Goal: Transaction & Acquisition: Download file/media

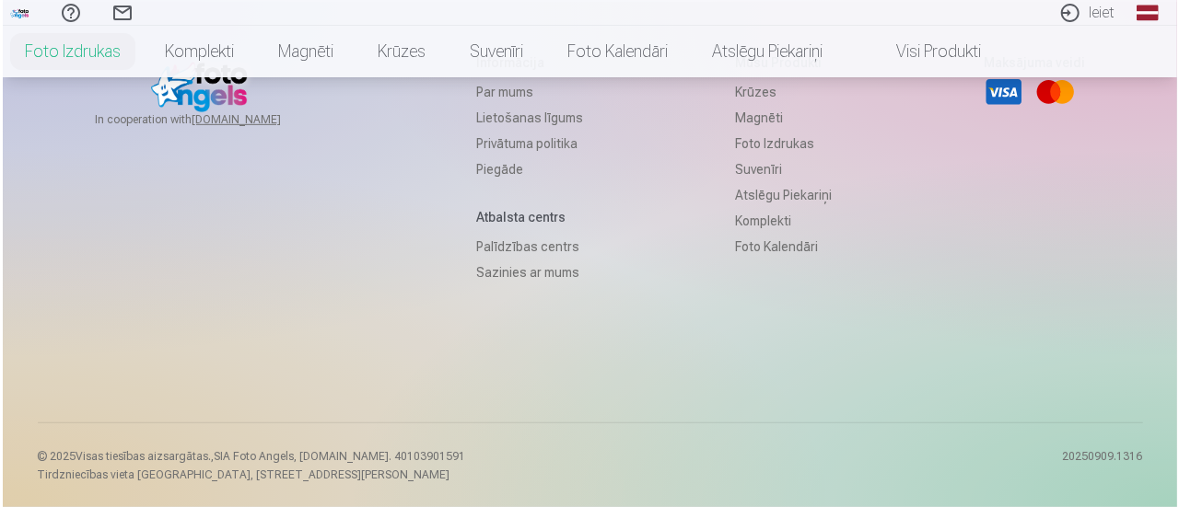
scroll to position [492, 0]
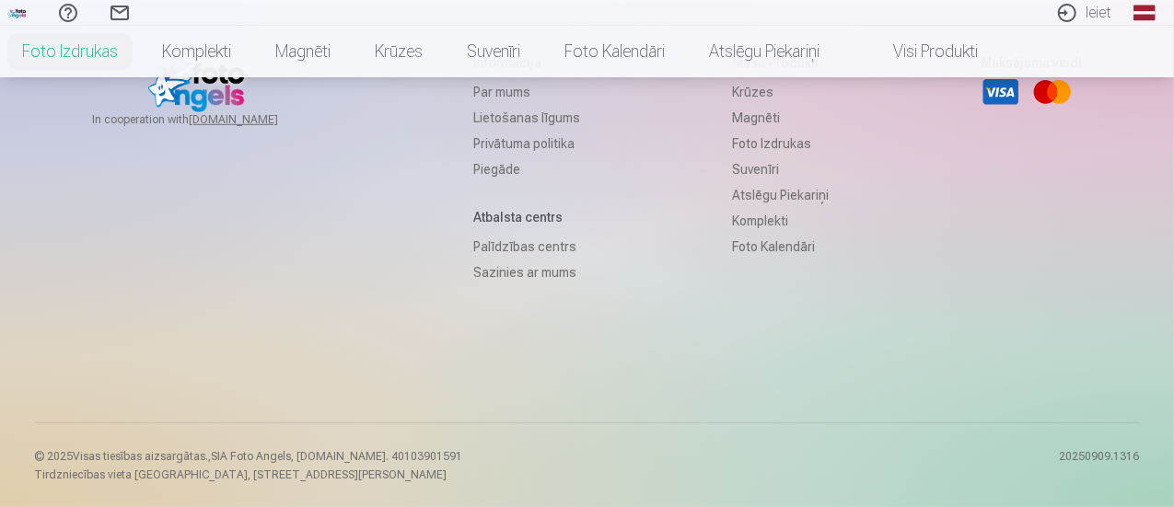
click at [1091, 14] on link "Ieiet" at bounding box center [1084, 13] width 85 height 26
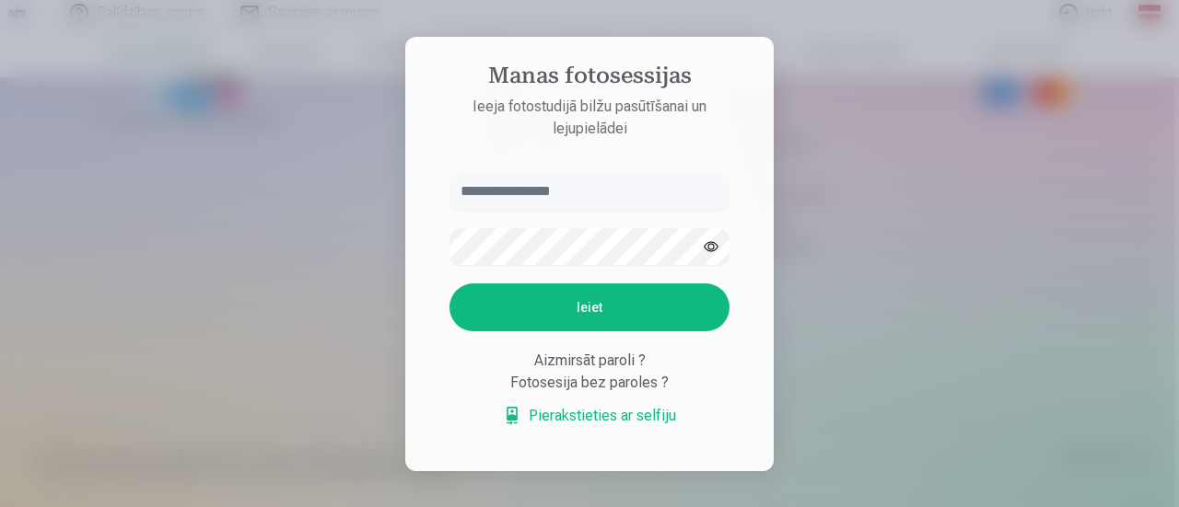
type input "**********"
click at [579, 318] on button "Ieiet" at bounding box center [589, 308] width 280 height 48
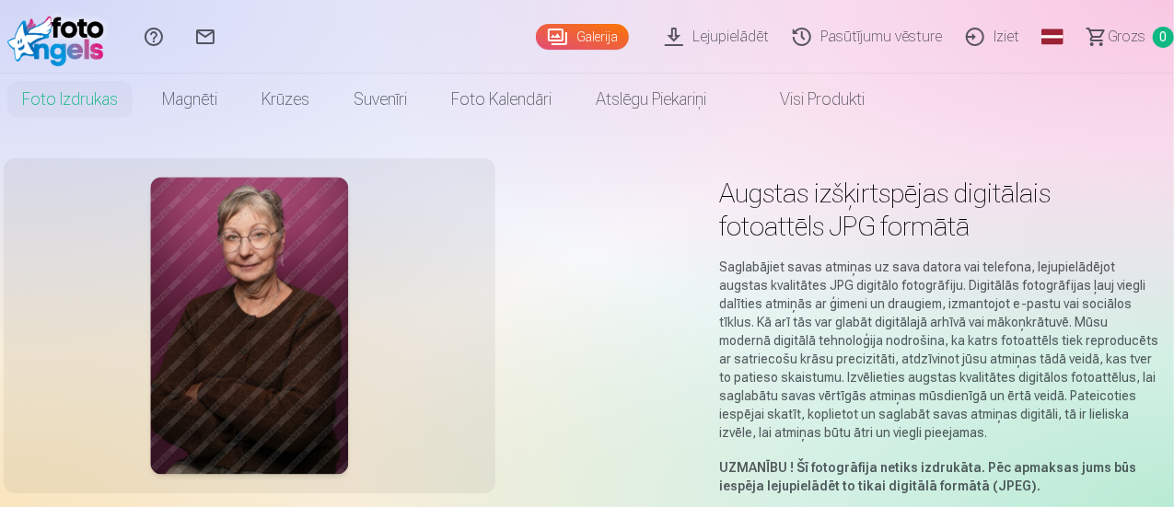
click at [863, 32] on link "Pasūtījumu vēsture" at bounding box center [870, 37] width 173 height 74
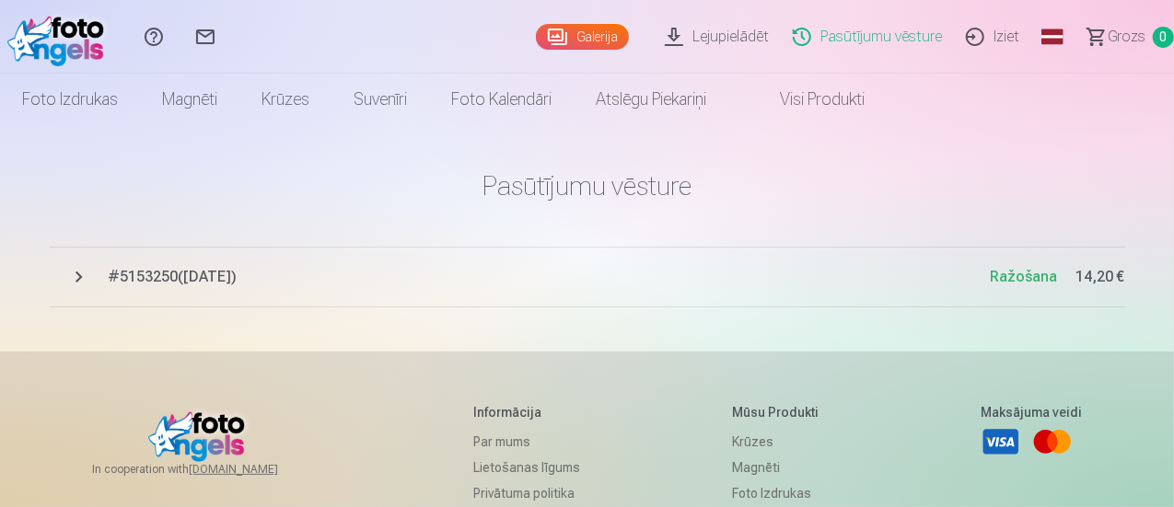
click at [169, 283] on span "# 5153250 ( [DATE] )" at bounding box center [550, 277] width 882 height 22
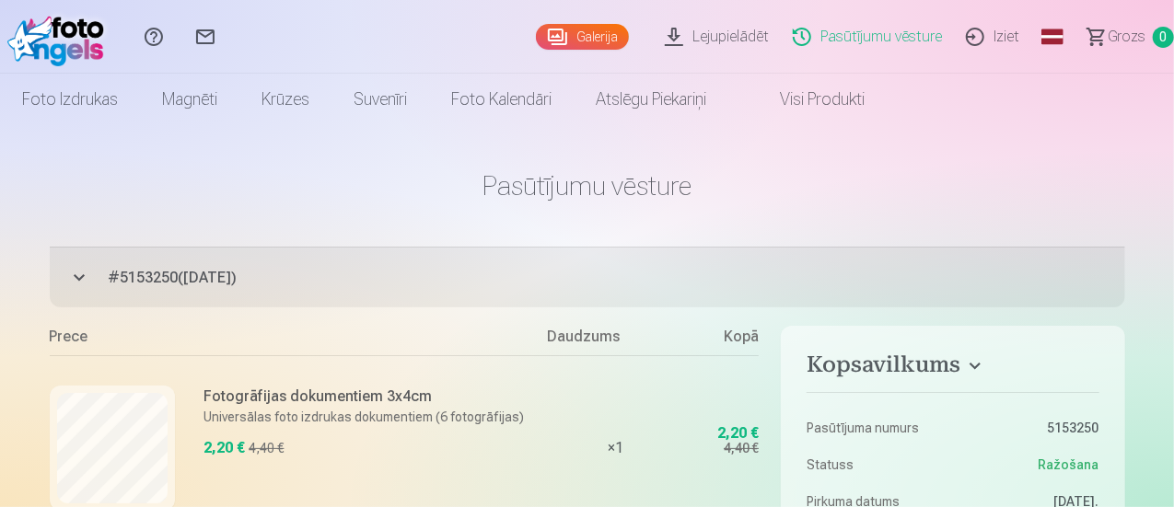
click at [683, 31] on link "Lejupielādēt" at bounding box center [720, 37] width 128 height 74
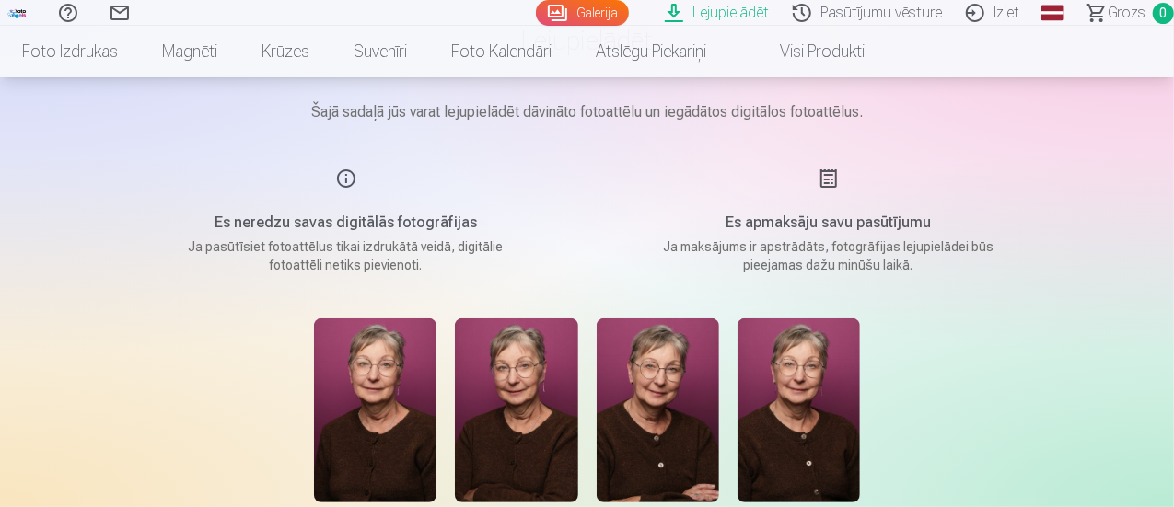
scroll to position [325, 0]
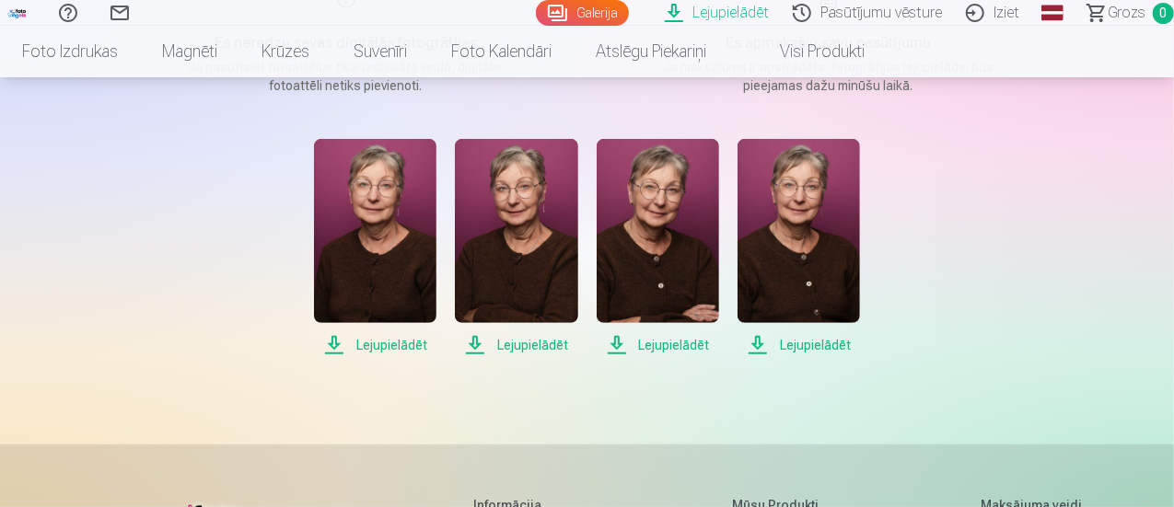
click at [387, 344] on span "Lejupielādēt" at bounding box center [375, 345] width 122 height 22
click at [529, 344] on span "Lejupielādēt" at bounding box center [516, 345] width 122 height 22
click at [672, 344] on span "Lejupielādēt" at bounding box center [658, 345] width 122 height 22
click at [828, 344] on span "Lejupielādēt" at bounding box center [799, 345] width 122 height 22
click at [970, 285] on div "Lejupielādēt Lejupielādēt Lejupielādēt Lejupielādēt" at bounding box center [587, 247] width 921 height 217
